Goal: Task Accomplishment & Management: Complete application form

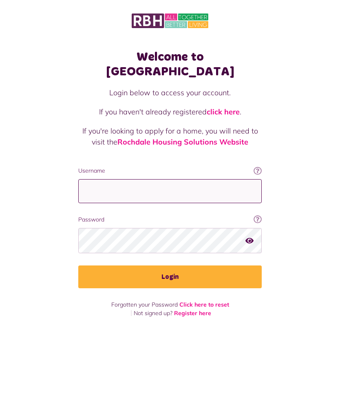
click at [185, 179] on input "Username" at bounding box center [169, 191] width 183 height 24
type input "**********"
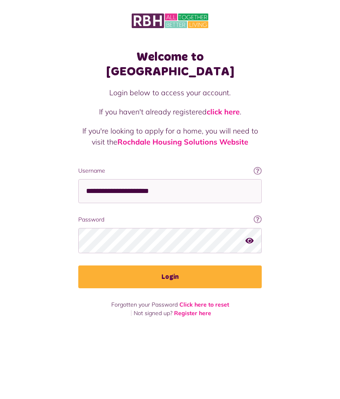
click at [192, 266] on button "Login" at bounding box center [169, 277] width 183 height 23
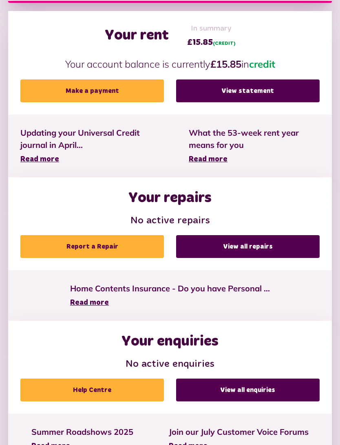
scroll to position [208, 0]
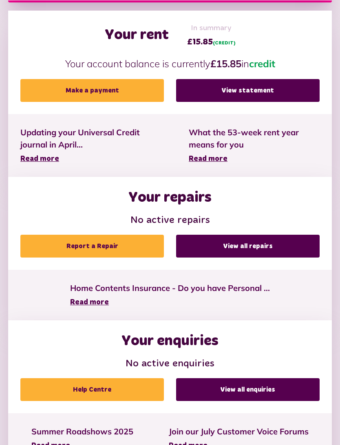
click at [118, 249] on link "Report a Repair" at bounding box center [91, 246] width 143 height 23
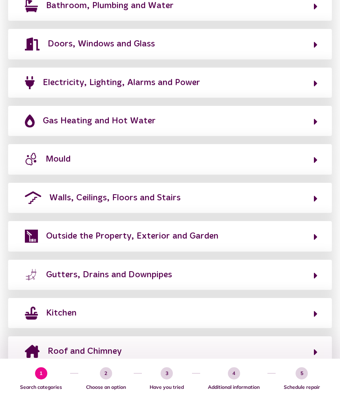
scroll to position [186, 0]
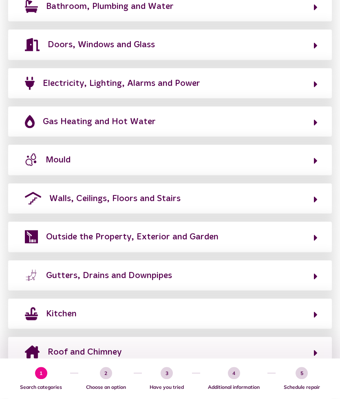
click at [302, 231] on button "Outside the Property, Exterior and Garden" at bounding box center [169, 237] width 295 height 14
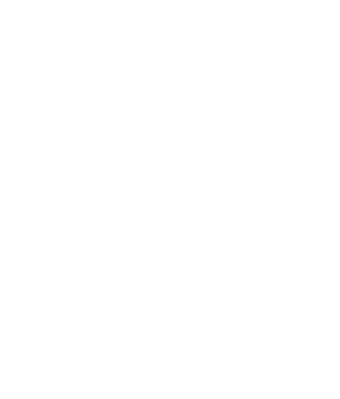
scroll to position [120, 0]
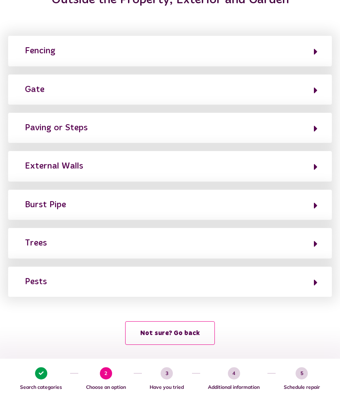
click at [156, 163] on button "External Walls" at bounding box center [169, 166] width 295 height 14
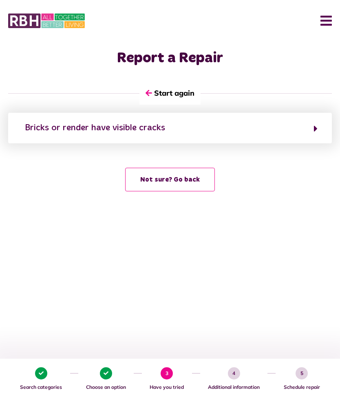
click at [304, 128] on button "Bricks or render have visible cracks" at bounding box center [169, 128] width 295 height 14
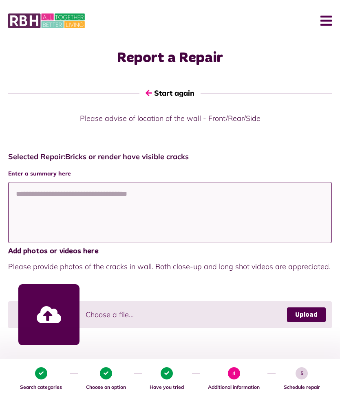
click at [63, 208] on textarea at bounding box center [170, 212] width 324 height 61
type textarea "**********"
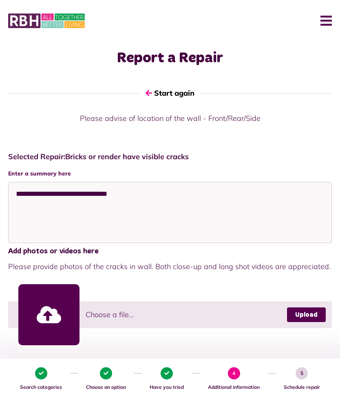
click at [54, 315] on link at bounding box center [48, 314] width 61 height 61
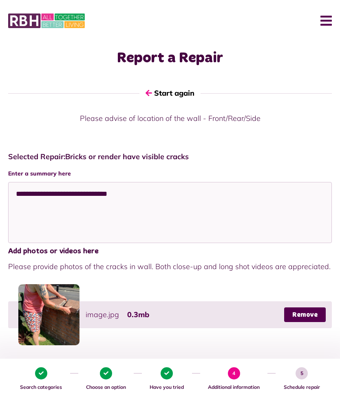
click at [62, 314] on link at bounding box center [48, 314] width 61 height 61
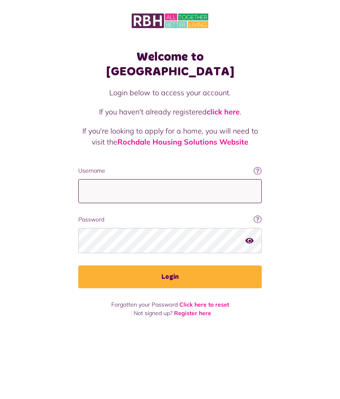
click at [186, 182] on input "Username" at bounding box center [169, 191] width 183 height 24
type input "**********"
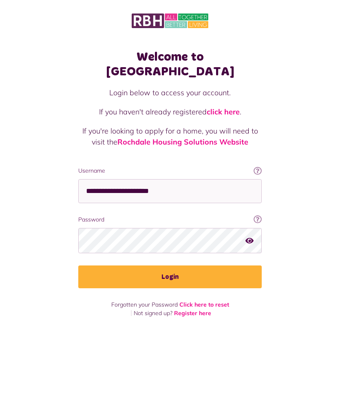
click at [186, 267] on button "Login" at bounding box center [169, 277] width 183 height 23
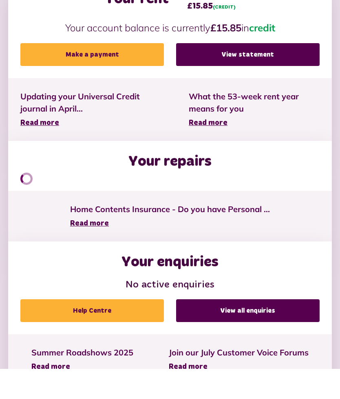
scroll to position [236, 0]
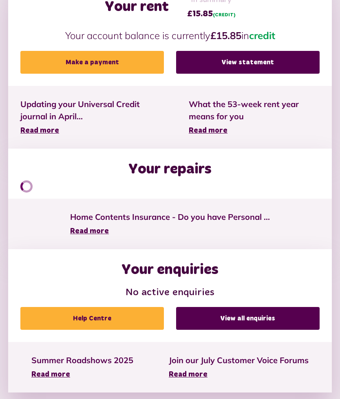
click at [263, 318] on link "View all enquiries" at bounding box center [247, 318] width 143 height 23
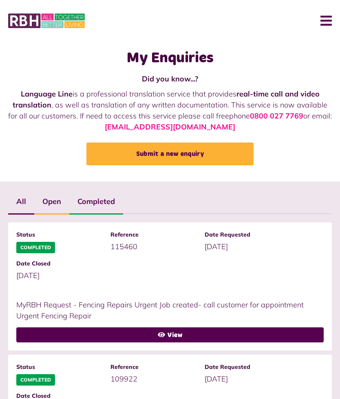
click at [55, 206] on label "Open" at bounding box center [51, 202] width 35 height 24
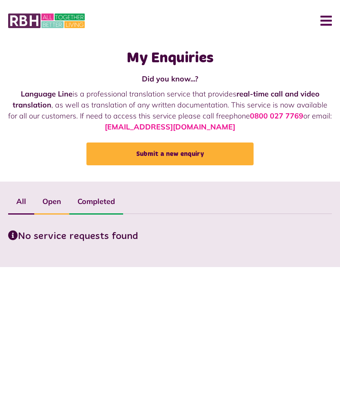
click at [102, 206] on label "Completed" at bounding box center [96, 202] width 54 height 24
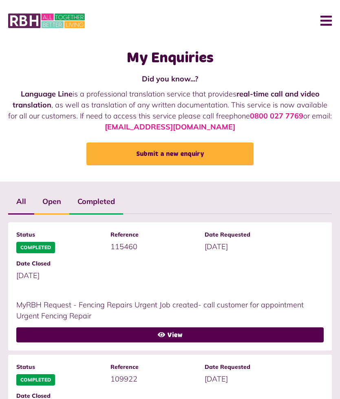
click at [183, 152] on link "Submit a new enquiry" at bounding box center [169, 154] width 167 height 23
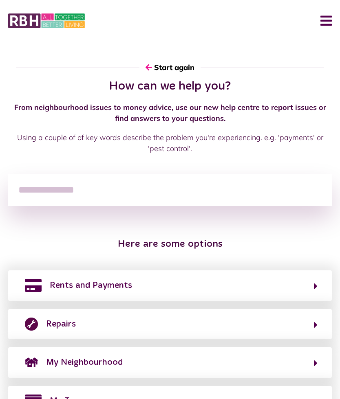
scroll to position [189, 0]
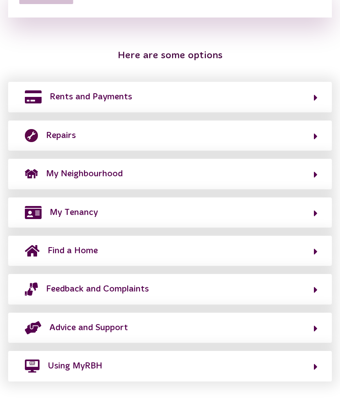
click at [119, 135] on button "Repairs" at bounding box center [169, 136] width 295 height 14
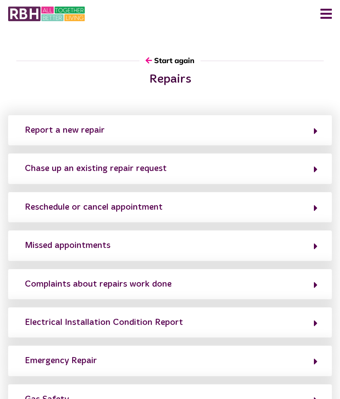
scroll to position [0, 0]
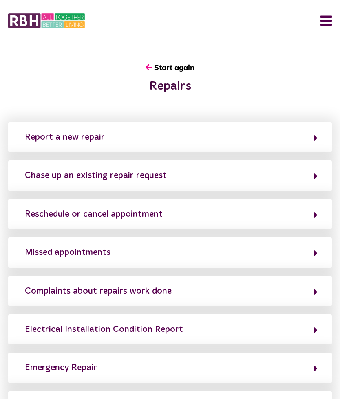
click at [230, 140] on button "Report a new repair" at bounding box center [169, 137] width 295 height 14
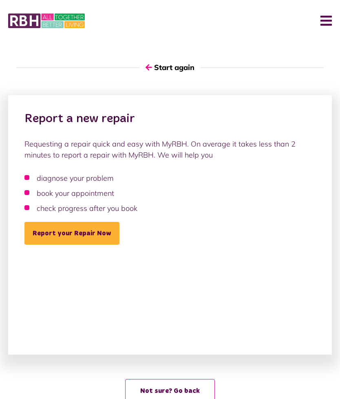
click at [90, 235] on link "Report your Repair Now" at bounding box center [71, 233] width 95 height 23
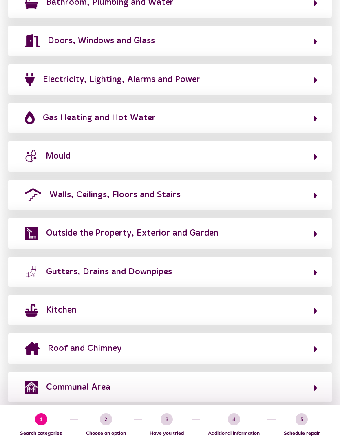
click at [194, 229] on span "Outside the Property, Exterior and Garden" at bounding box center [132, 233] width 172 height 13
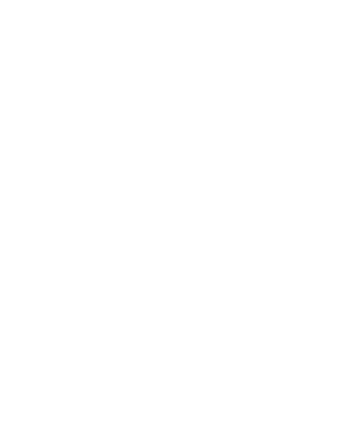
scroll to position [75, 0]
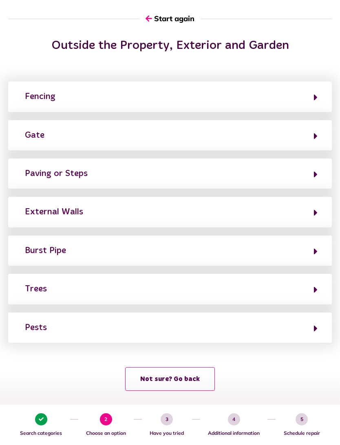
click at [156, 211] on button "External Walls" at bounding box center [169, 212] width 295 height 14
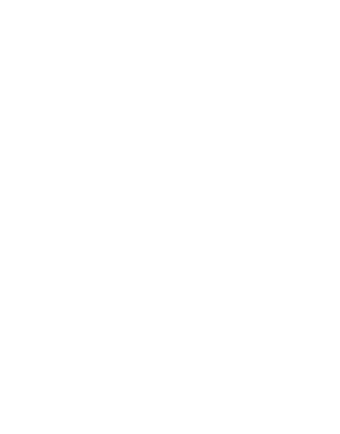
scroll to position [0, 0]
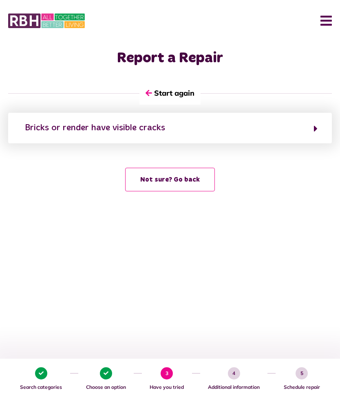
click at [256, 128] on button "Bricks or render have visible cracks" at bounding box center [169, 128] width 295 height 14
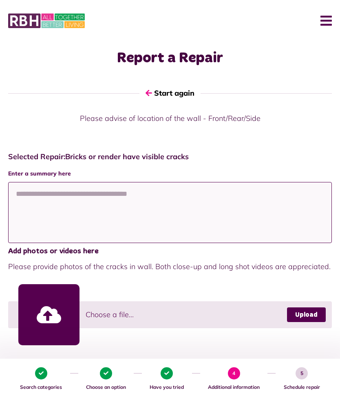
click at [86, 201] on textarea at bounding box center [170, 212] width 324 height 61
click at [108, 196] on textarea "**********" at bounding box center [170, 212] width 324 height 61
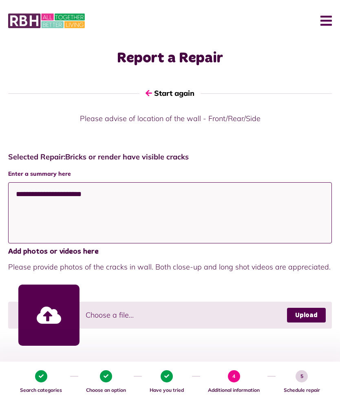
click at [74, 194] on textarea "**********" at bounding box center [170, 212] width 324 height 61
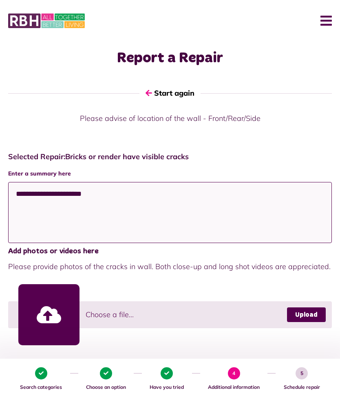
type textarea "**********"
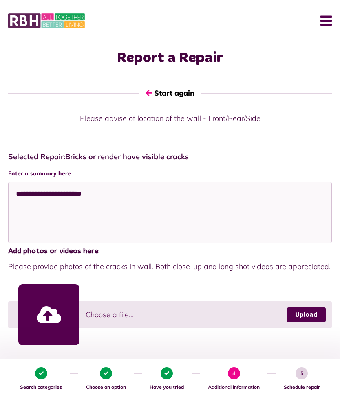
click at [60, 317] on link at bounding box center [48, 314] width 61 height 61
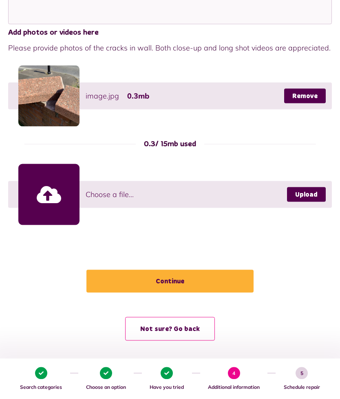
scroll to position [220, 0]
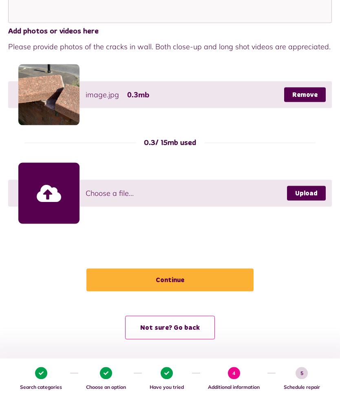
click at [183, 277] on button "Continue" at bounding box center [169, 280] width 167 height 23
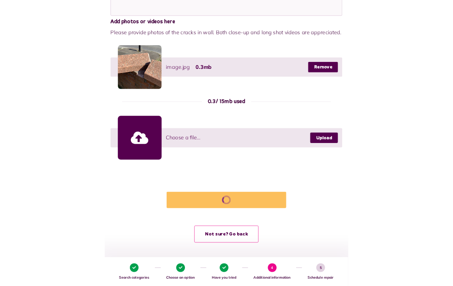
scroll to position [335, 0]
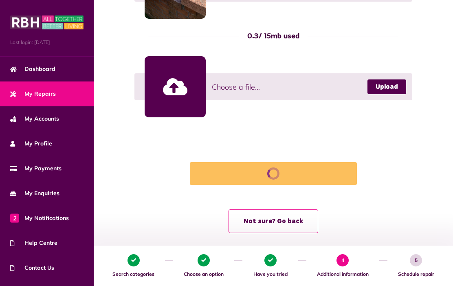
click at [339, 84] on link "Upload" at bounding box center [387, 86] width 39 height 15
click at [280, 220] on button "Not sure? Go back" at bounding box center [274, 221] width 90 height 24
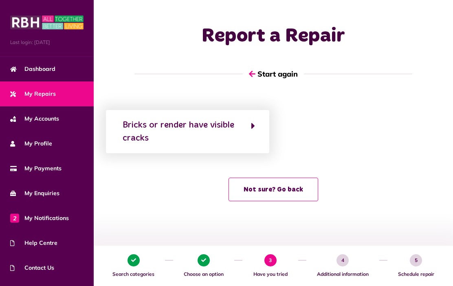
scroll to position [53, 0]
click at [230, 119] on div "Bricks or render have visible cracks" at bounding box center [183, 132] width 120 height 26
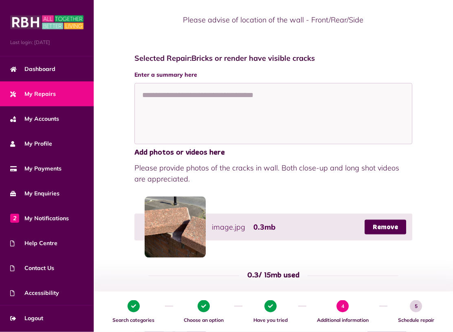
scroll to position [101, 0]
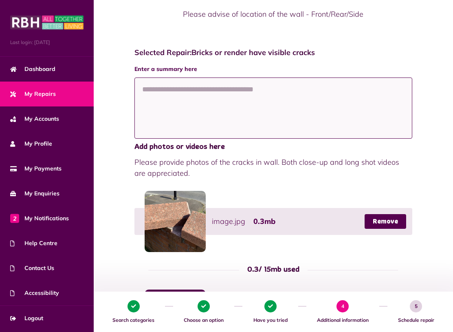
click at [190, 94] on textarea at bounding box center [273, 107] width 278 height 61
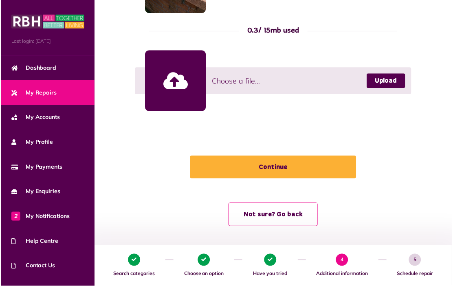
scroll to position [341, 0]
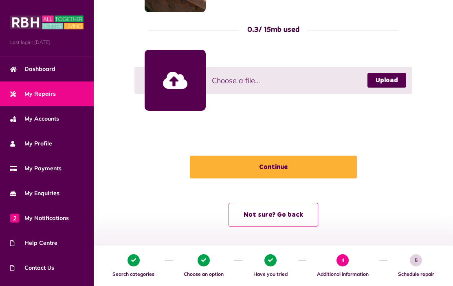
type textarea "**********"
click at [292, 162] on button "Continue" at bounding box center [273, 167] width 167 height 23
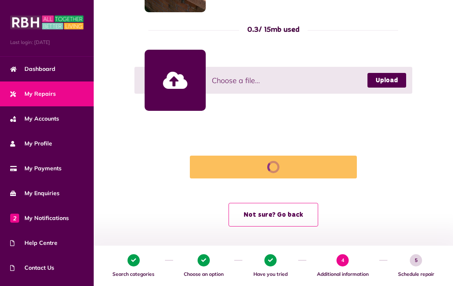
click at [339, 257] on span "4" at bounding box center [343, 260] width 12 height 12
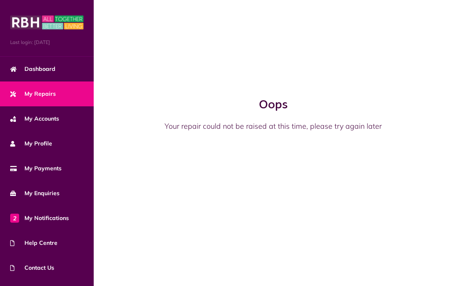
scroll to position [0, 0]
